Goal: Obtain resource: Obtain resource

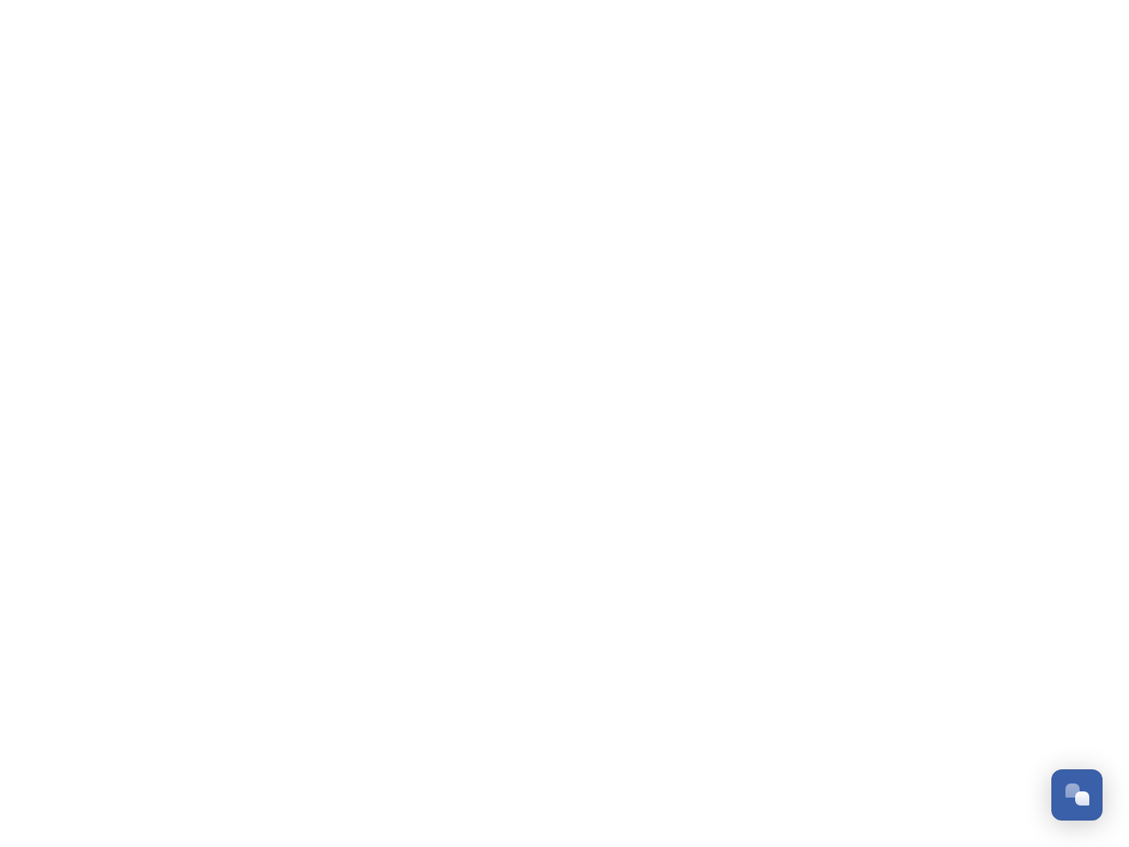
click at [1077, 795] on div "Open Chat" at bounding box center [1083, 798] width 14 height 14
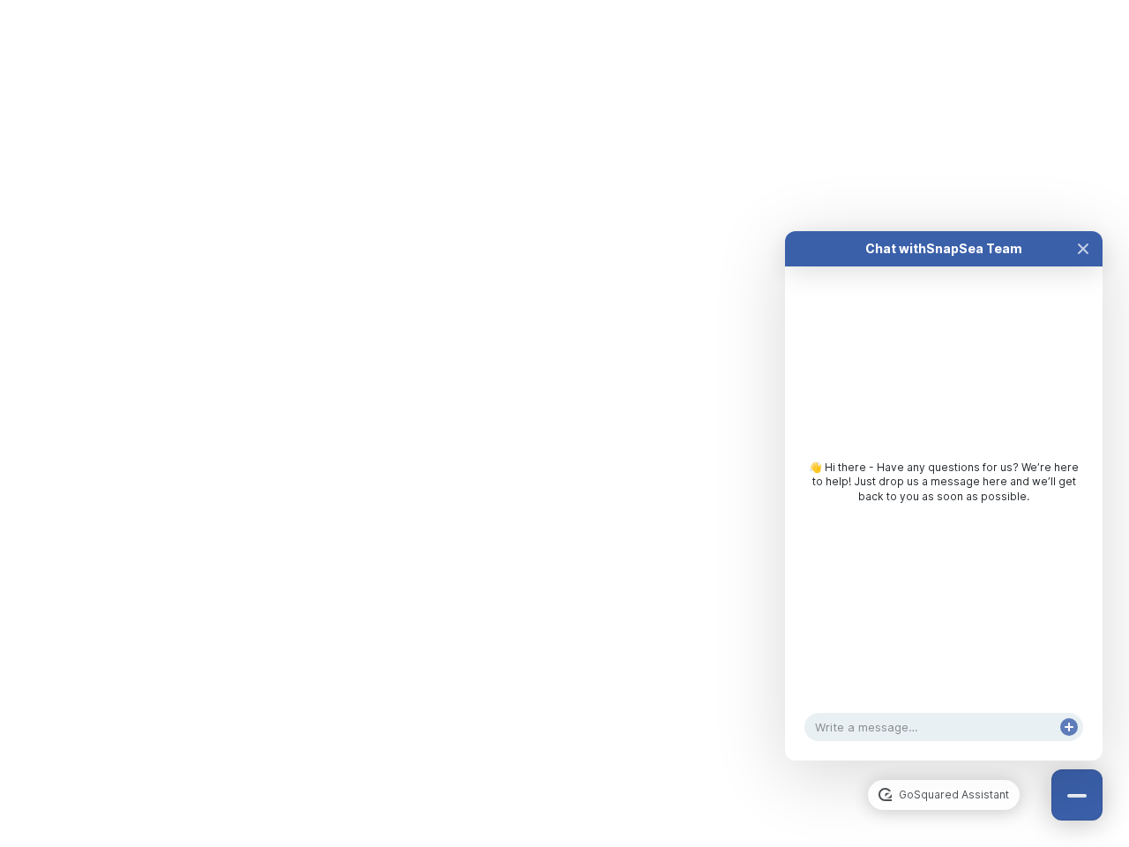
click at [1084, 598] on div "👋 Hi there - Have any questions for us? We’re here to help! Just drop us a mess…" at bounding box center [944, 486] width 318 height 440
click at [944, 761] on div "Chat with SnapSea Team GoSquared Assistant 👋 Hi there - Have any questions for …" at bounding box center [944, 495] width 318 height 529
click at [944, 514] on div "👋 Hi there - Have any questions for us? We’re here to help! Just drop us a mess…" at bounding box center [944, 486] width 318 height 440
click at [1084, 266] on div "👋 Hi there - Have any questions for us? We’re here to help! Just drop us a mess…" at bounding box center [944, 486] width 318 height 440
click at [1069, 745] on div "Chat with SnapSea Team GoSquared Assistant 👋 Hi there - Have any questions for …" at bounding box center [944, 495] width 318 height 529
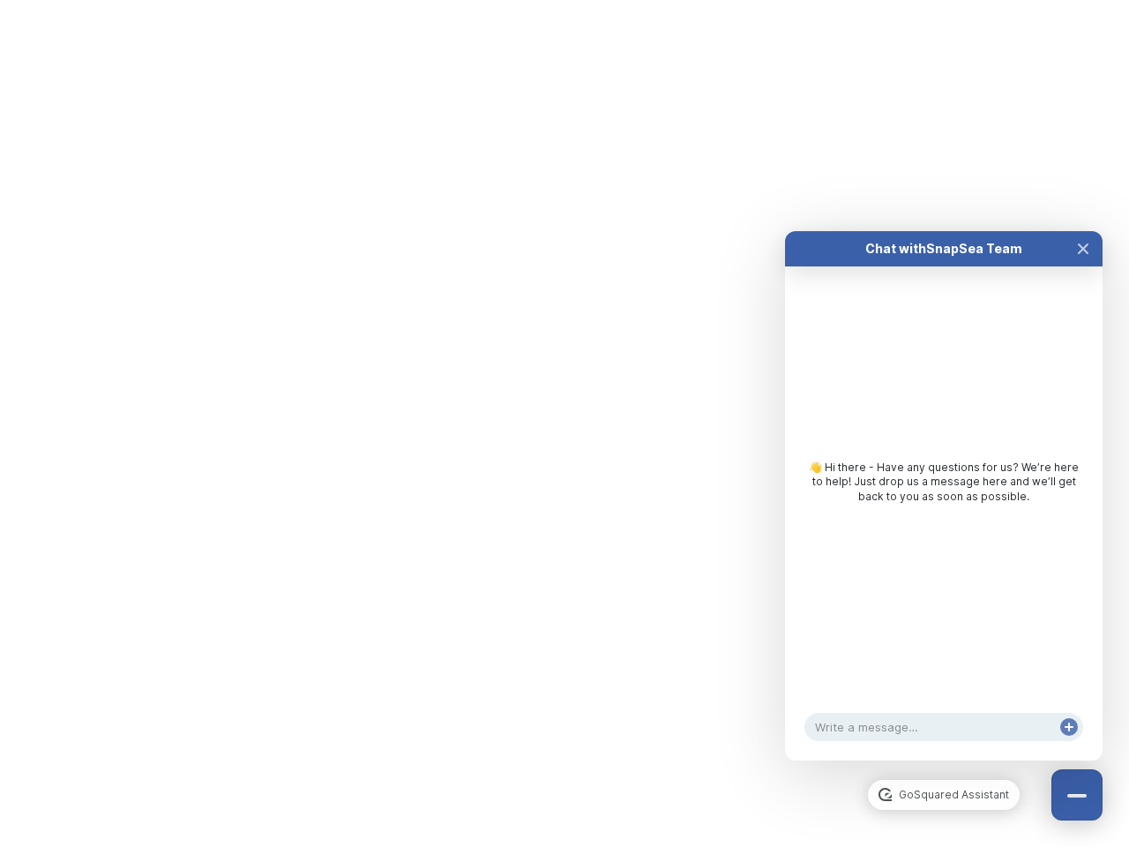
click at [1069, 745] on div "Chat with SnapSea Team GoSquared Assistant 👋 Hi there - Have any questions for …" at bounding box center [944, 495] width 318 height 529
click at [565, 0] on html "/p/collection/tempest/tourism-academy-2025 Dismiss GoSquared Assistant Chat wit…" at bounding box center [564, 0] width 1129 height 0
click at [551, 0] on html "/p/collection/tempest/tourism-academy-2025 Dismiss GoSquared Assistant Chat wit…" at bounding box center [564, 0] width 1129 height 0
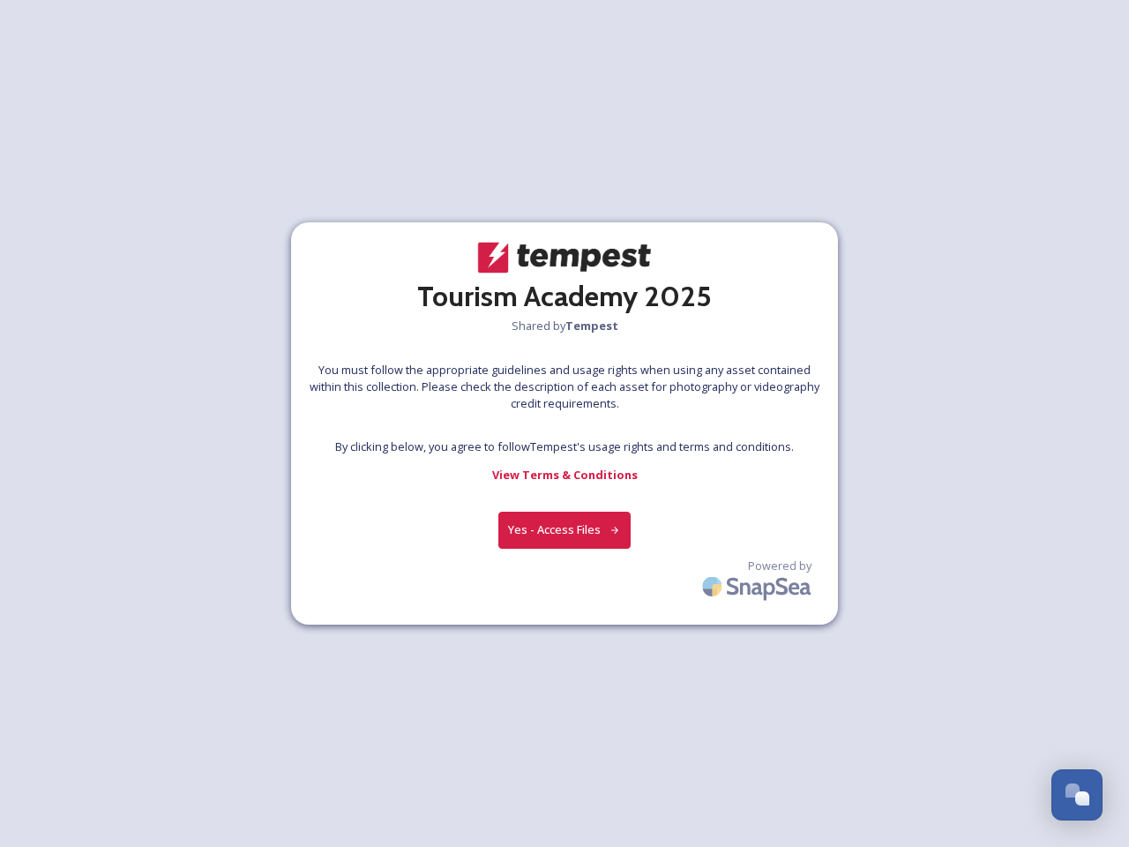
click at [565, 424] on div at bounding box center [565, 425] width 1 height 26
click at [565, 529] on button "Yes - Access Files" at bounding box center [565, 530] width 132 height 36
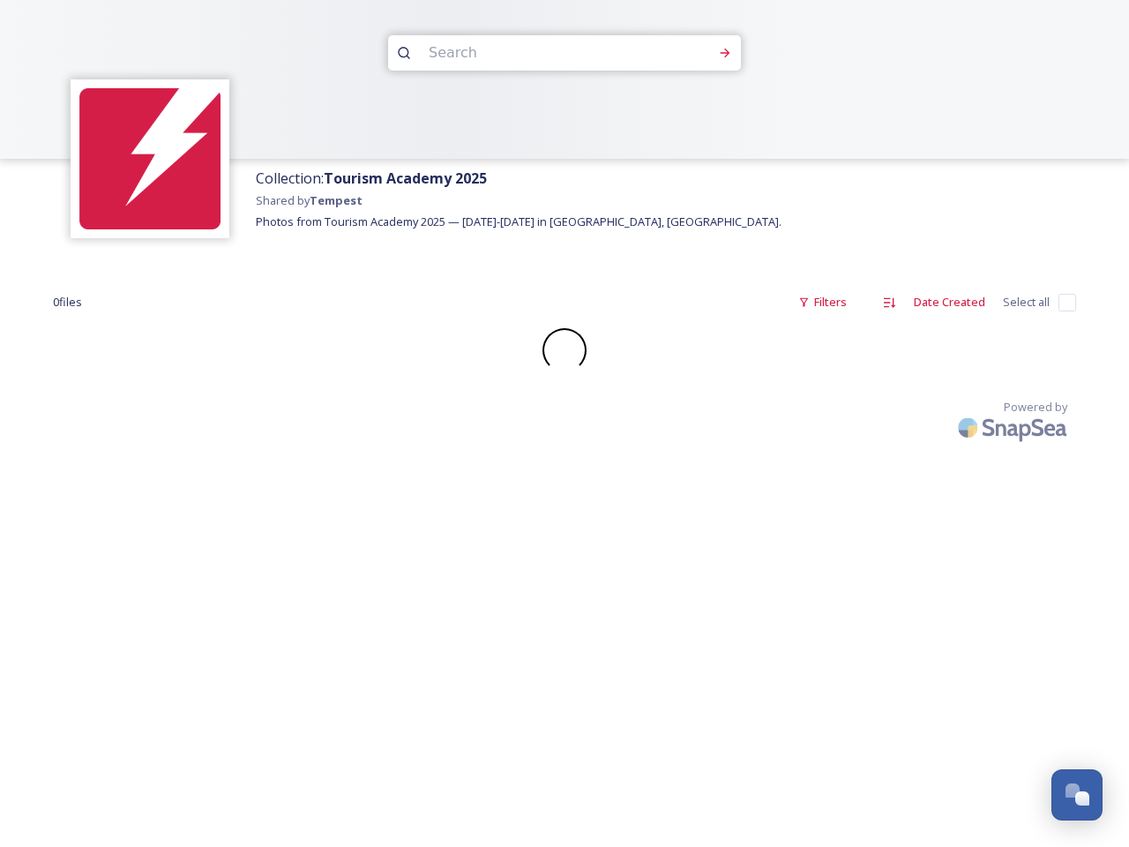
click at [759, 582] on div "Collection: Tourism Academy 2025 Shared by Tempest Photos from Tourism Academy …" at bounding box center [564, 423] width 1129 height 847
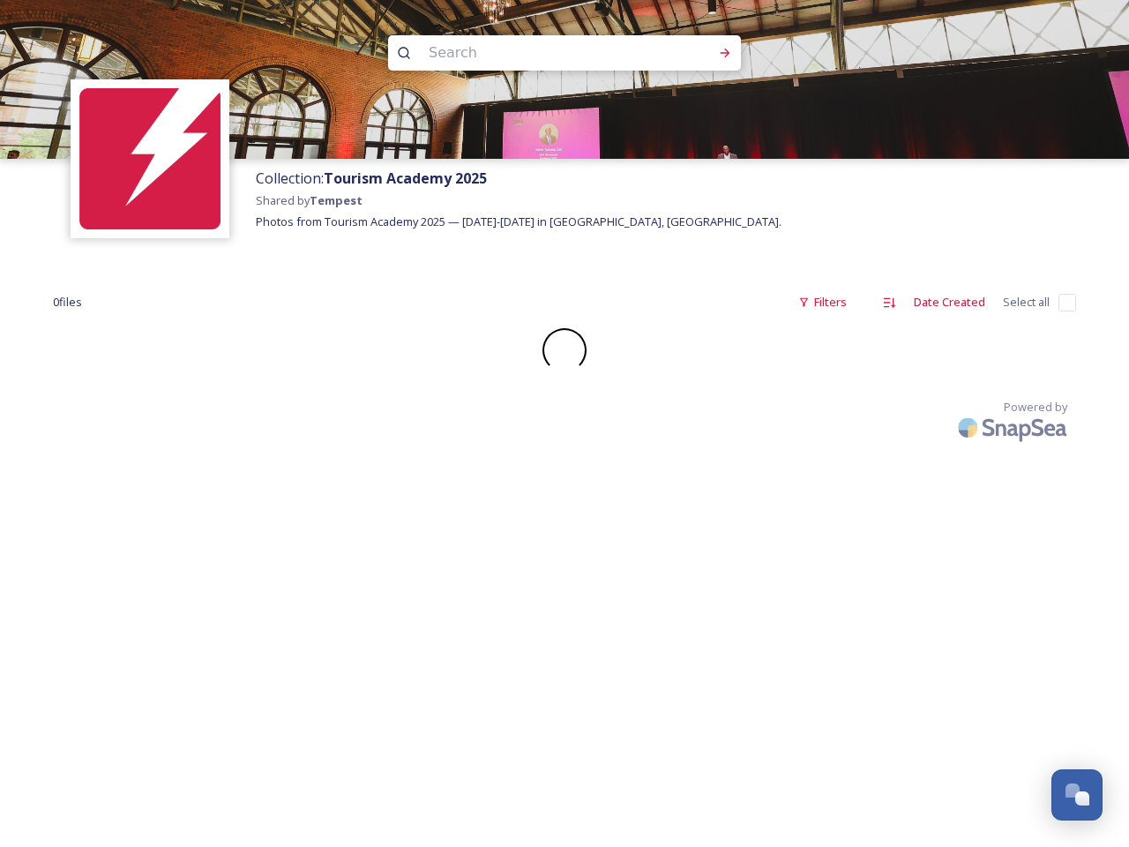
click at [1077, 795] on div "Open Chat" at bounding box center [1083, 798] width 14 height 14
